Goal: Information Seeking & Learning: Understand process/instructions

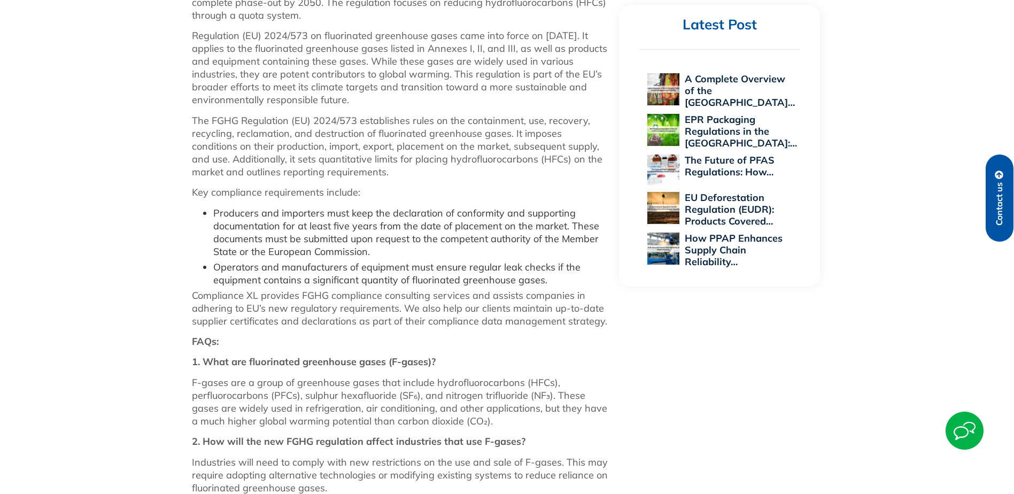
scroll to position [641, 0]
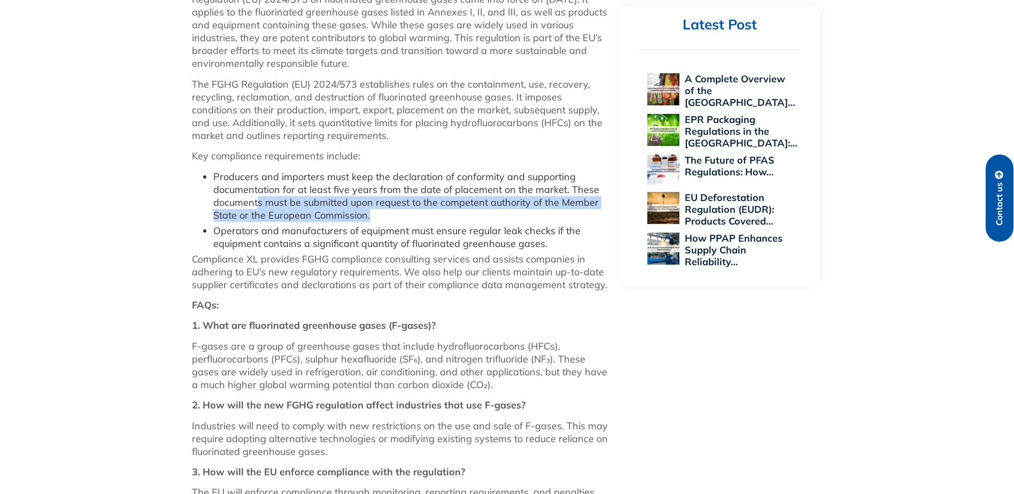
drag, startPoint x: 256, startPoint y: 208, endPoint x: 396, endPoint y: 217, distance: 140.3
click at [396, 217] on li "Producers and importers must keep the declaration of conformity and supporting …" at bounding box center [410, 195] width 395 height 51
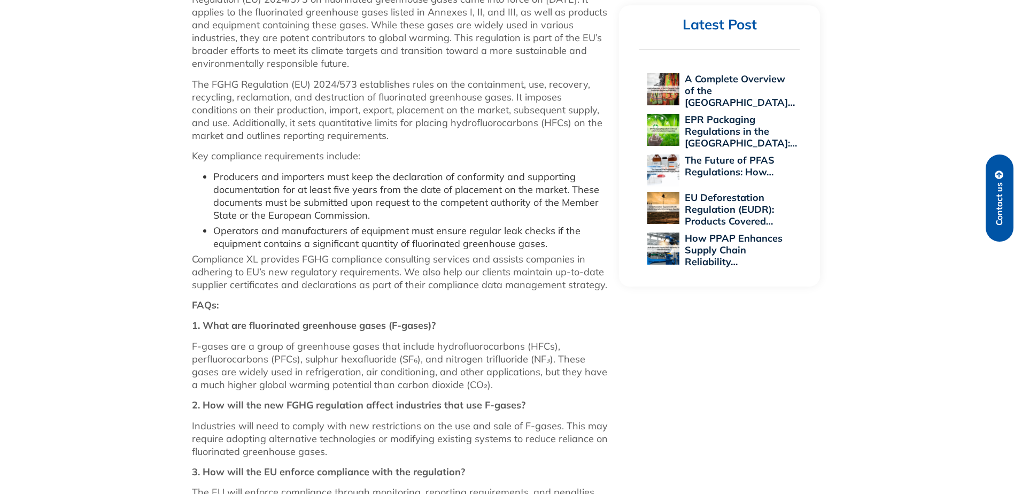
drag, startPoint x: 396, startPoint y: 217, endPoint x: 498, endPoint y: 228, distance: 102.1
click at [498, 228] on li "Operators and manufacturers of equipment must ensure regular leak checks if the…" at bounding box center [410, 237] width 395 height 26
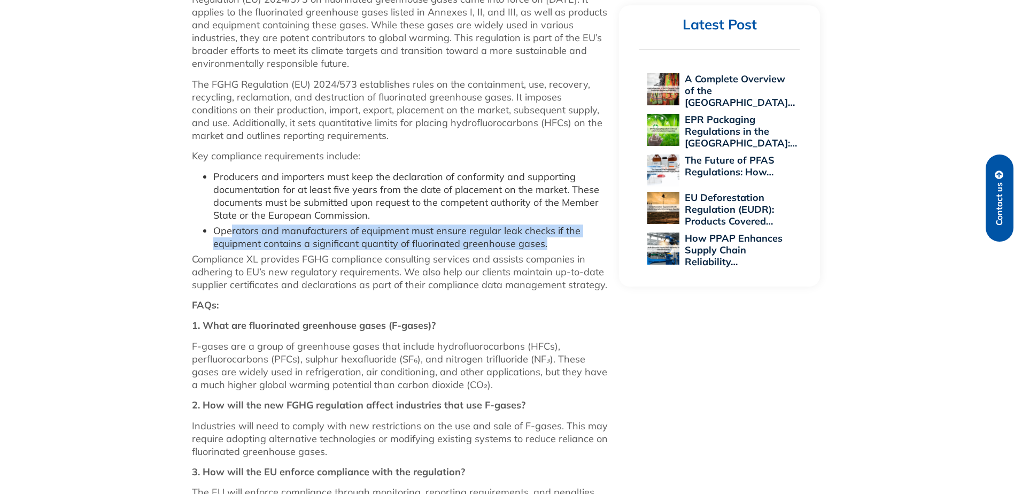
drag, startPoint x: 297, startPoint y: 231, endPoint x: 559, endPoint y: 242, distance: 262.6
click at [559, 242] on li "Operators and manufacturers of equipment must ensure regular leak checks if the…" at bounding box center [410, 237] width 395 height 26
drag, startPoint x: 559, startPoint y: 242, endPoint x: 465, endPoint y: 241, distance: 93.5
click at [465, 241] on li "Operators and manufacturers of equipment must ensure regular leak checks if the…" at bounding box center [410, 237] width 395 height 26
click at [474, 241] on li "Operators and manufacturers of equipment must ensure regular leak checks if the…" at bounding box center [410, 237] width 395 height 26
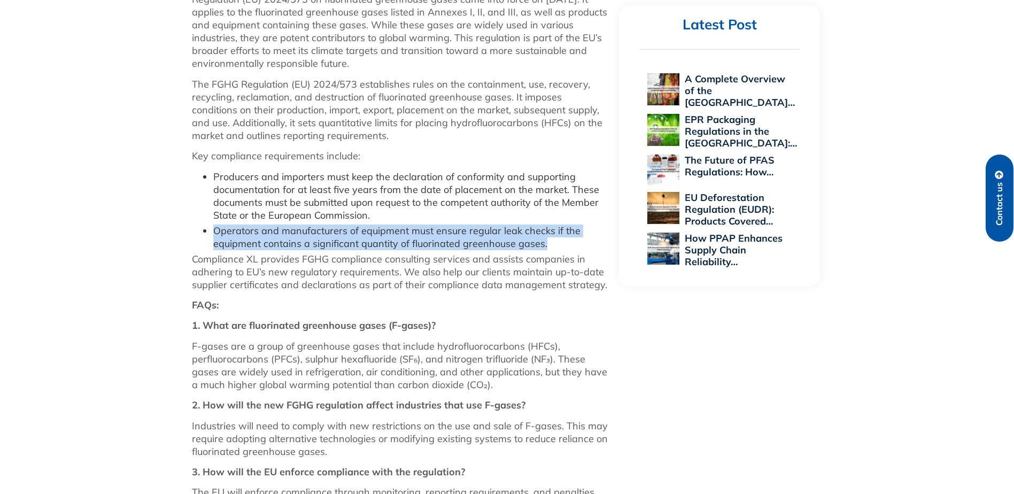
drag, startPoint x: 213, startPoint y: 229, endPoint x: 570, endPoint y: 244, distance: 356.7
click at [570, 244] on ul "Producers and importers must keep the declaration of conformity and supporting …" at bounding box center [400, 210] width 417 height 80
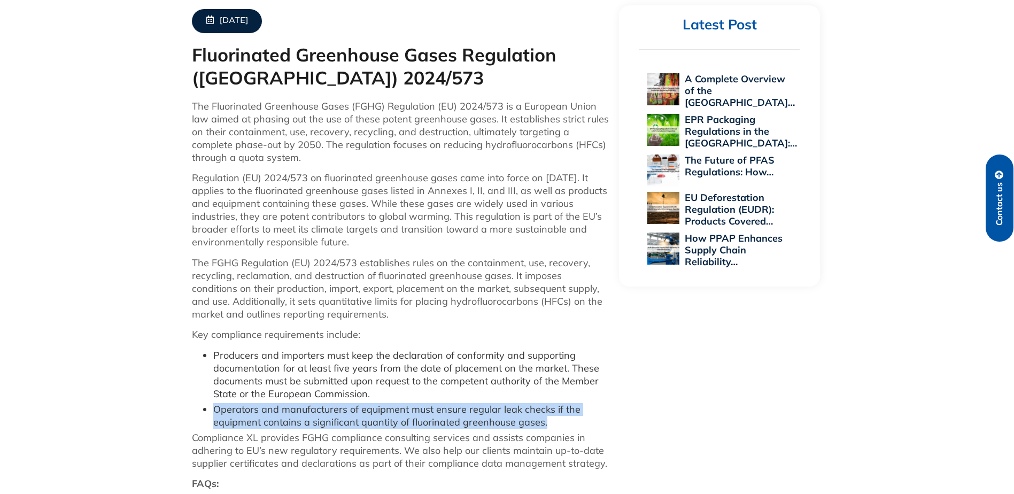
scroll to position [481, 0]
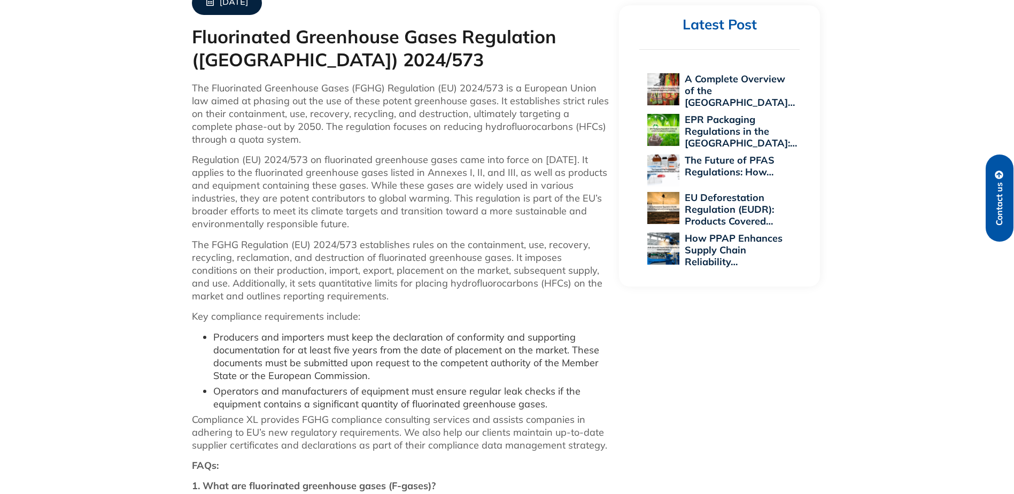
click at [377, 375] on li "Producers and importers must keep the declaration of conformity and supporting …" at bounding box center [410, 356] width 395 height 51
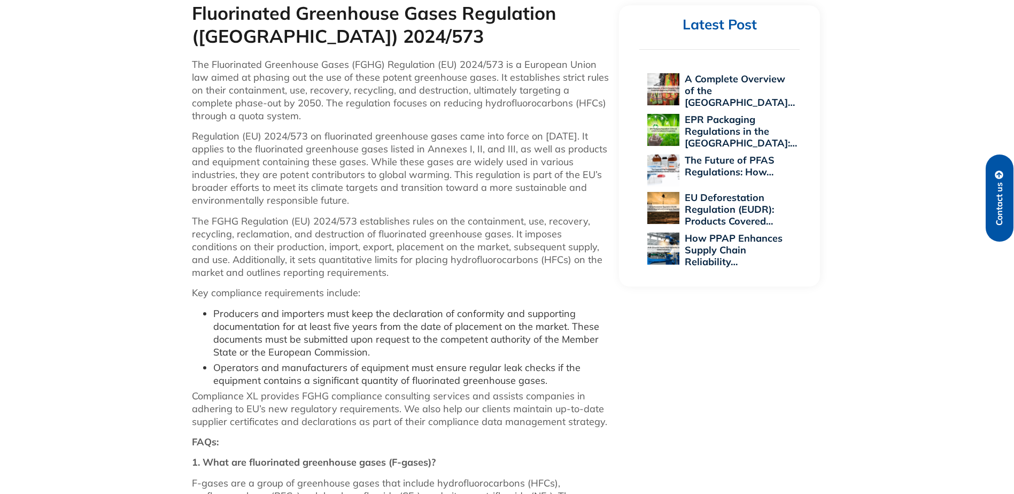
scroll to position [534, 0]
